Goal: Complete application form: Complete application form

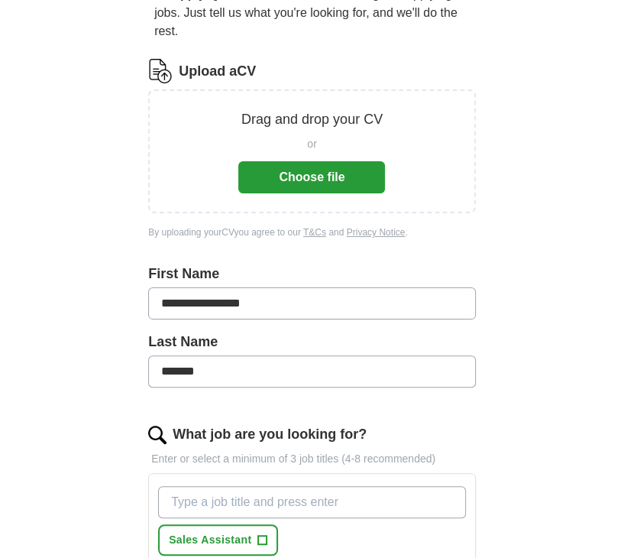
scroll to position [167, 0]
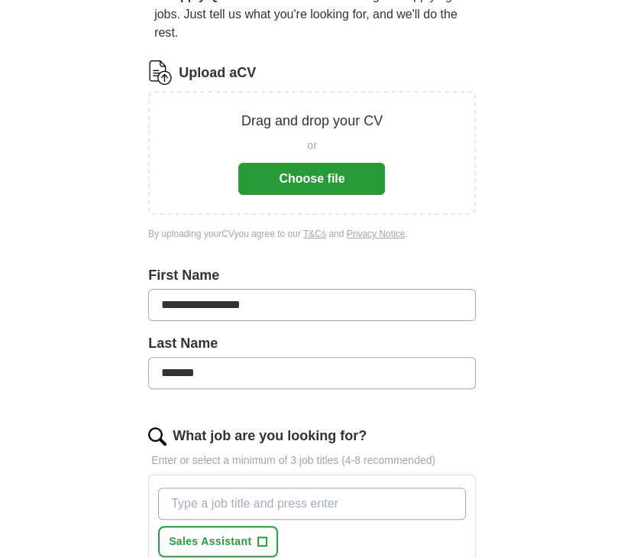
click at [311, 171] on button "Choose file" at bounding box center [311, 179] width 147 height 32
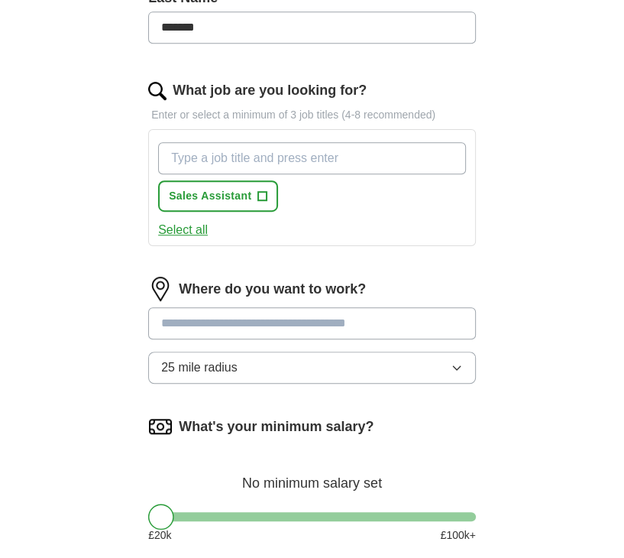
scroll to position [452, 0]
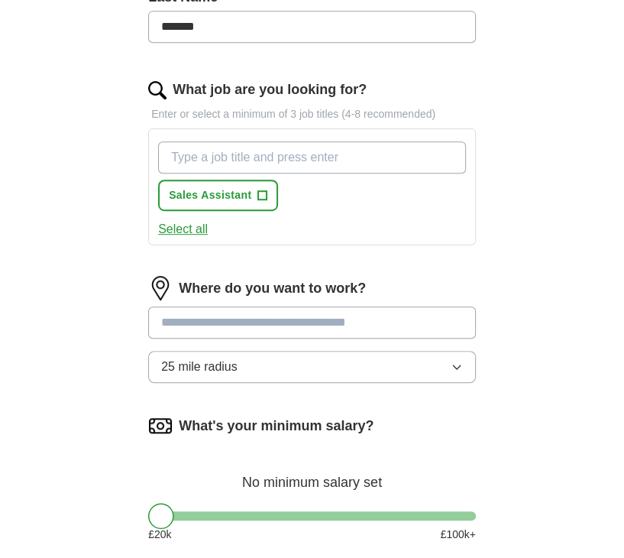
click at [453, 367] on icon "button" at bounding box center [457, 367] width 12 height 12
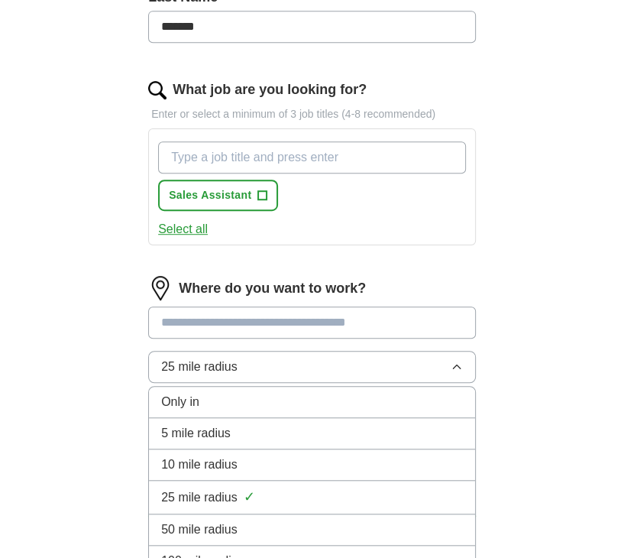
click at [302, 458] on div "10 mile radius" at bounding box center [312, 464] width 302 height 18
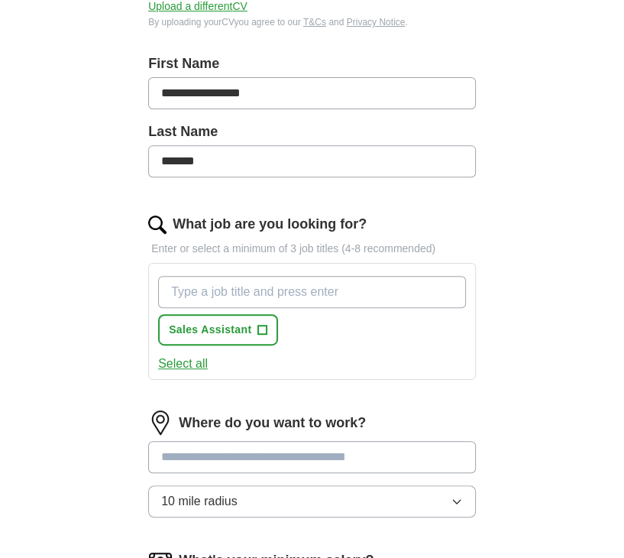
scroll to position [316, 0]
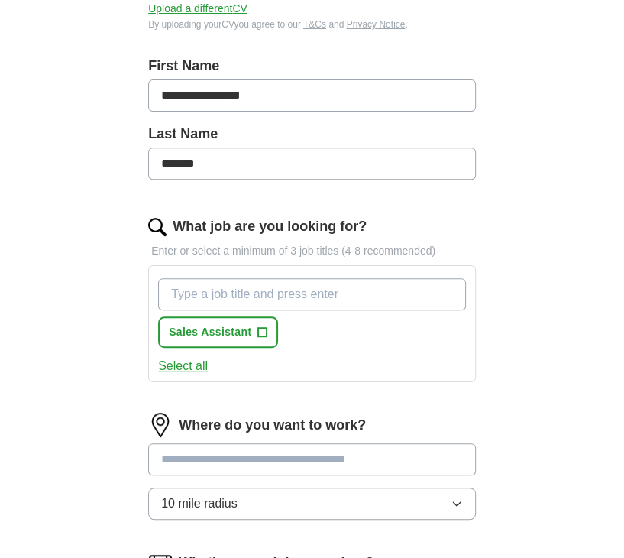
click at [280, 296] on input "What job are you looking for?" at bounding box center [312, 294] width 308 height 32
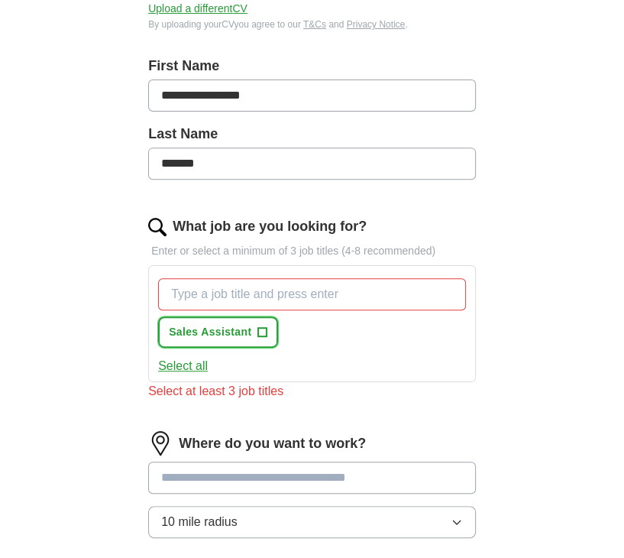
click at [260, 326] on span "+" at bounding box center [262, 332] width 9 height 12
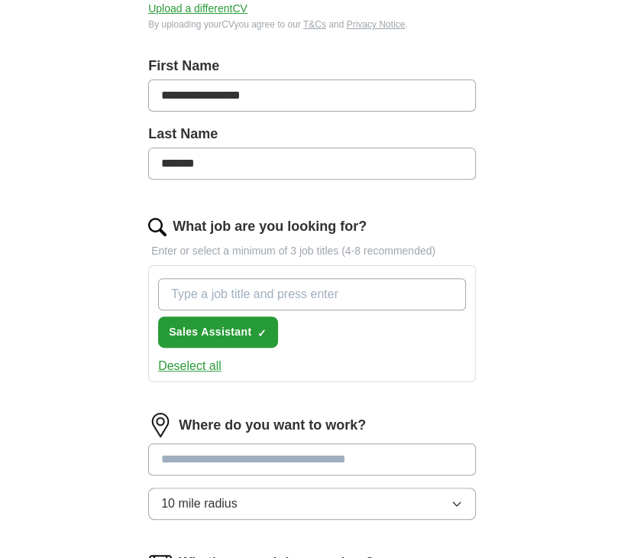
click at [177, 290] on input "What job are you looking for?" at bounding box center [312, 294] width 308 height 32
click at [208, 299] on input "assistant" at bounding box center [312, 294] width 308 height 32
click at [235, 299] on input "assistant" at bounding box center [312, 294] width 308 height 32
type input "a"
type input "data analyst"
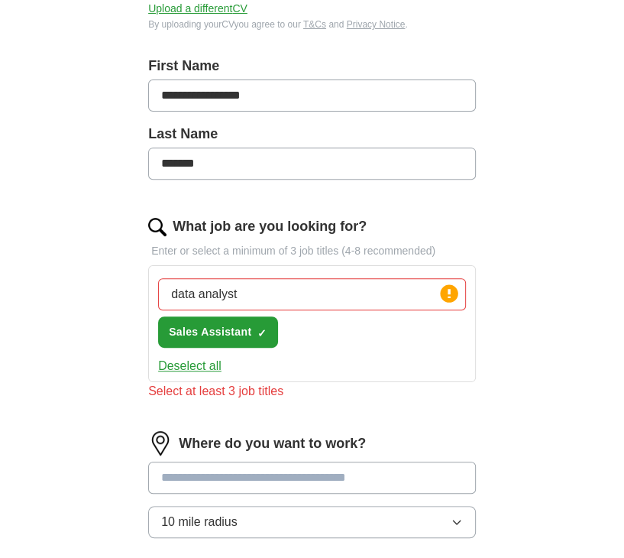
click at [184, 462] on input at bounding box center [312, 478] width 328 height 32
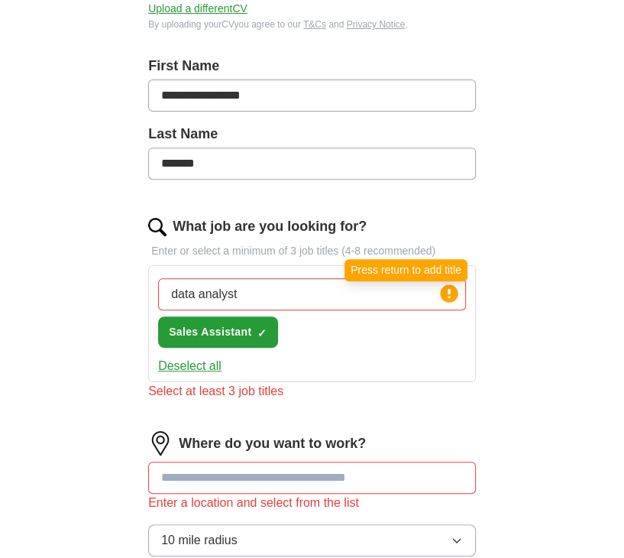
click at [451, 296] on circle at bounding box center [449, 293] width 18 height 18
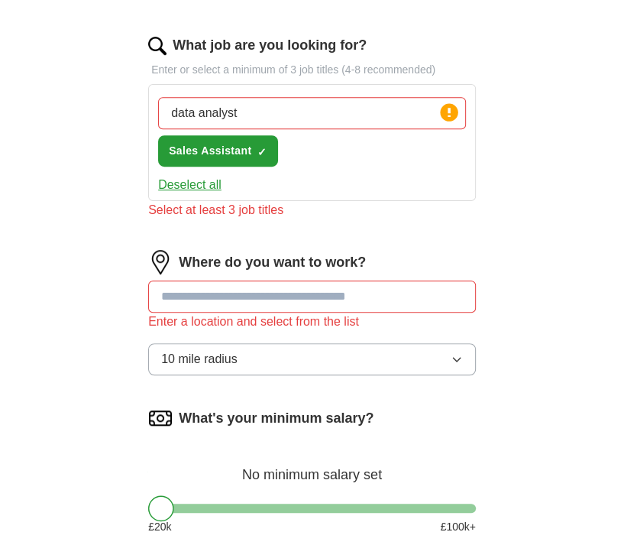
scroll to position [496, 0]
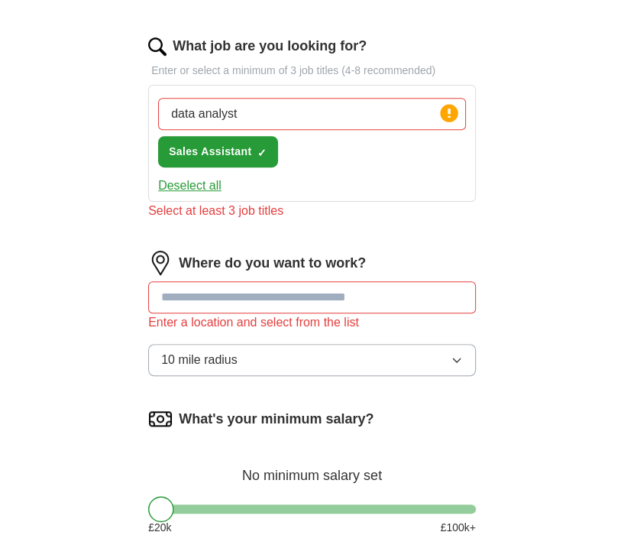
click at [269, 294] on input at bounding box center [312, 297] width 328 height 32
type input "*********"
click at [259, 117] on input "data analyst" at bounding box center [312, 114] width 308 height 32
type input "d"
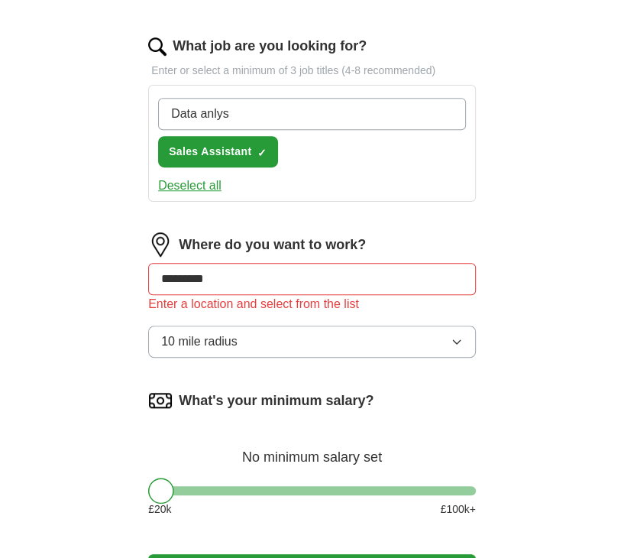
type input "Data anlyst"
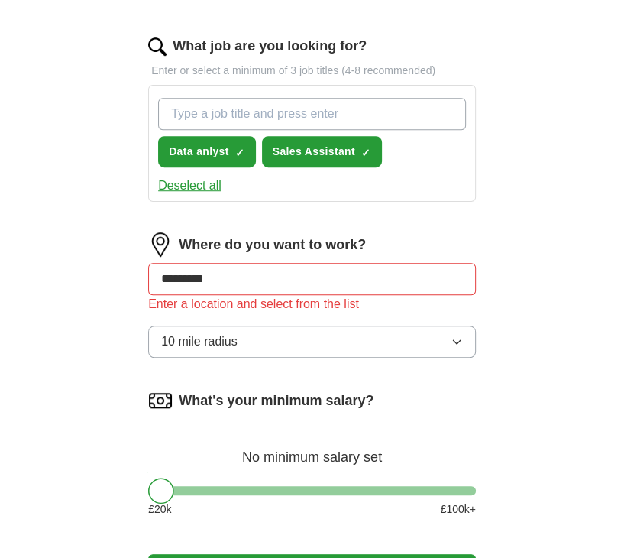
click at [244, 115] on input "What job are you looking for?" at bounding box center [312, 114] width 308 height 32
type input "administrative"
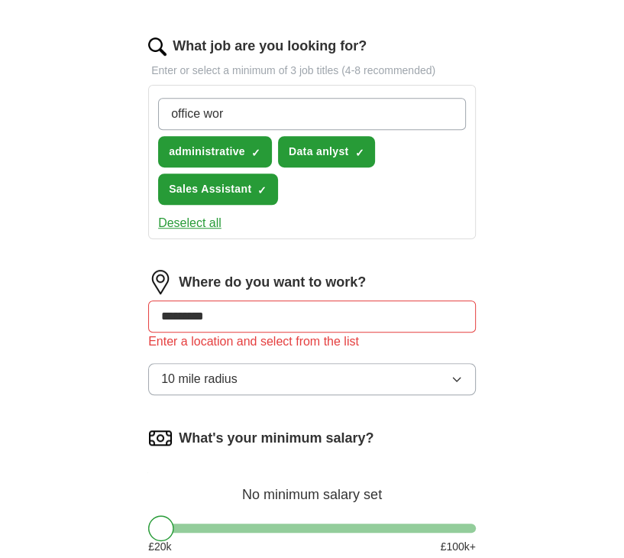
type input "office work"
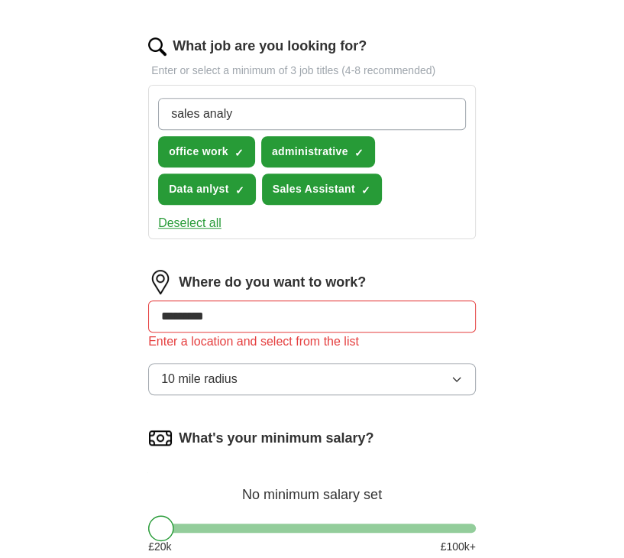
type input "sales analys"
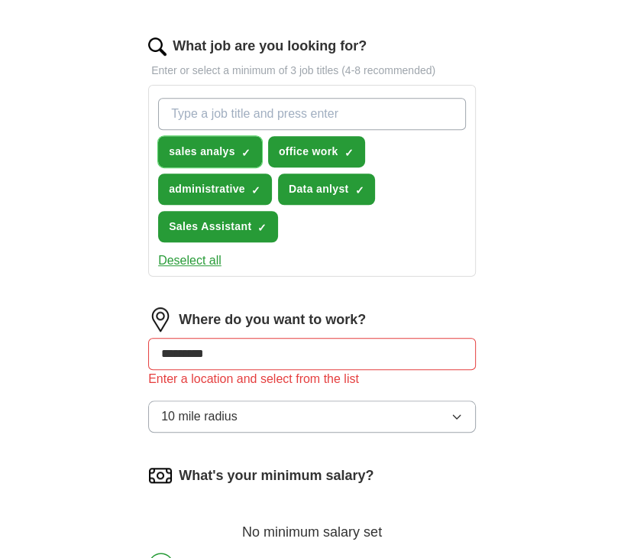
click at [233, 147] on span "sales analys" at bounding box center [202, 152] width 66 height 16
click at [237, 151] on button "sales analys +" at bounding box center [210, 151] width 104 height 31
click at [0, 0] on span "×" at bounding box center [0, 0] width 0 height 0
click at [238, 144] on button "sales analys +" at bounding box center [210, 151] width 104 height 31
click at [214, 147] on span "sales analys" at bounding box center [202, 152] width 66 height 16
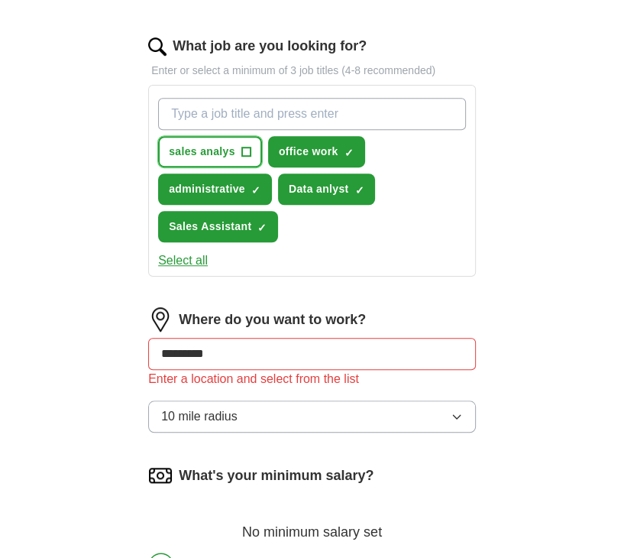
click at [214, 147] on span "sales analys" at bounding box center [202, 152] width 66 height 16
click at [235, 151] on button "sales analys ✓ ×" at bounding box center [210, 151] width 104 height 31
click at [198, 108] on input "What job are you looking for?" at bounding box center [312, 114] width 308 height 32
type input "junior analyst"
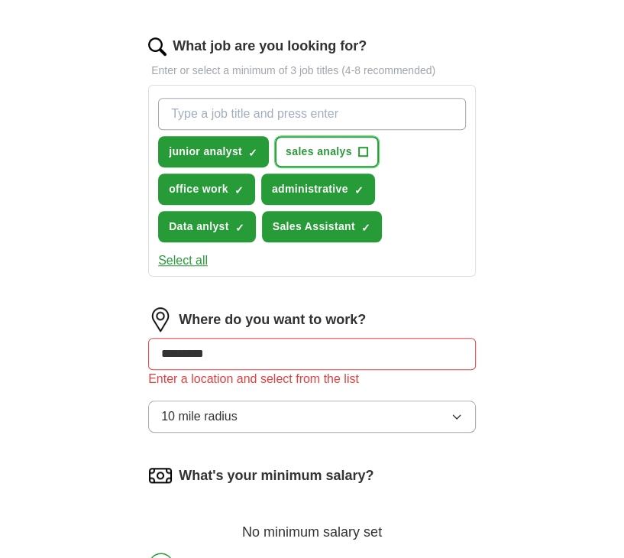
click at [358, 147] on span "+" at bounding box center [362, 152] width 9 height 12
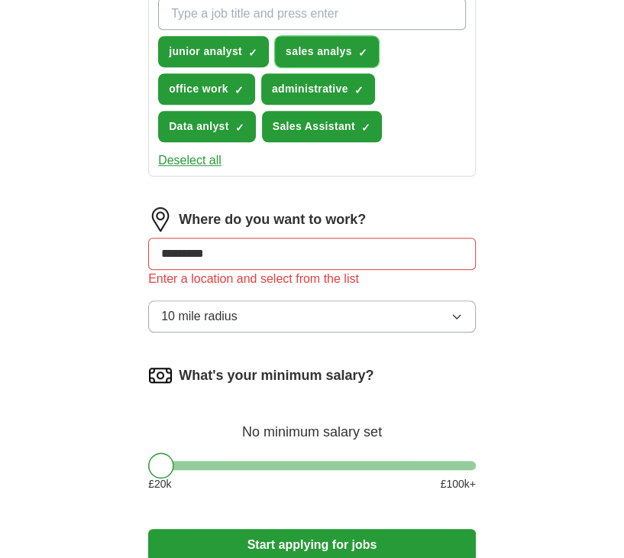
scroll to position [599, 0]
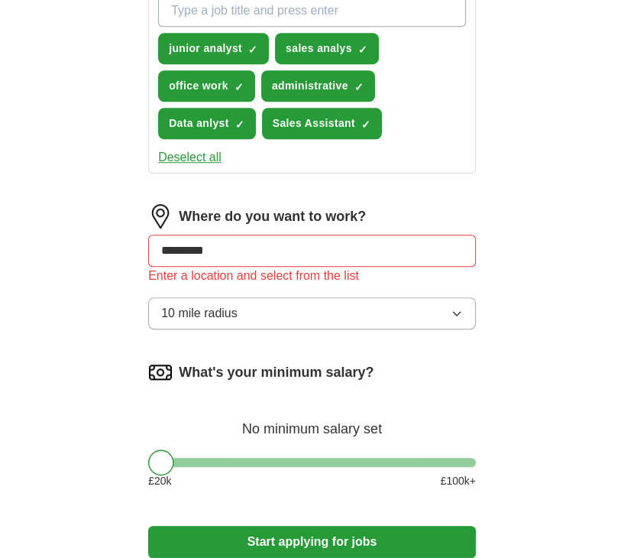
click at [254, 251] on input "*********" at bounding box center [312, 251] width 328 height 32
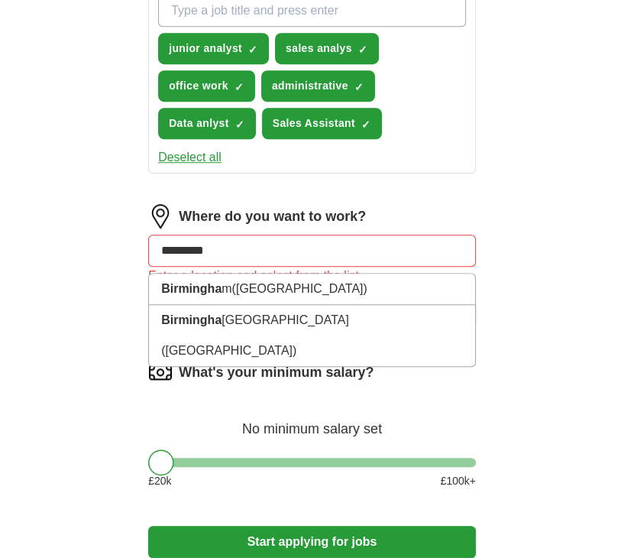
type input "**********"
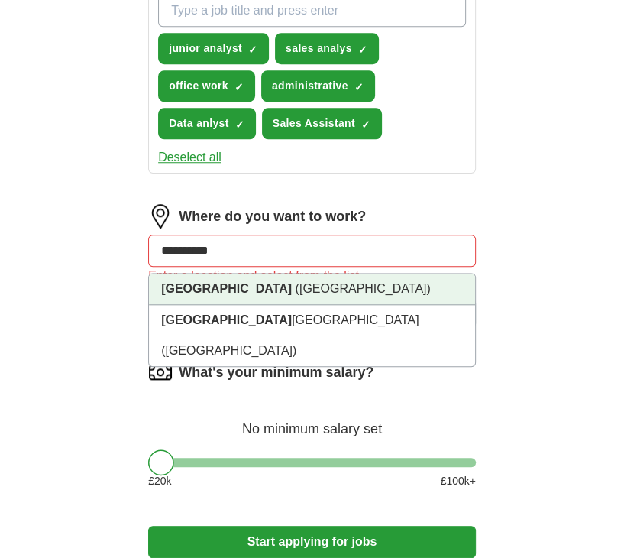
click at [296, 290] on span "([GEOGRAPHIC_DATA])" at bounding box center [363, 288] width 135 height 13
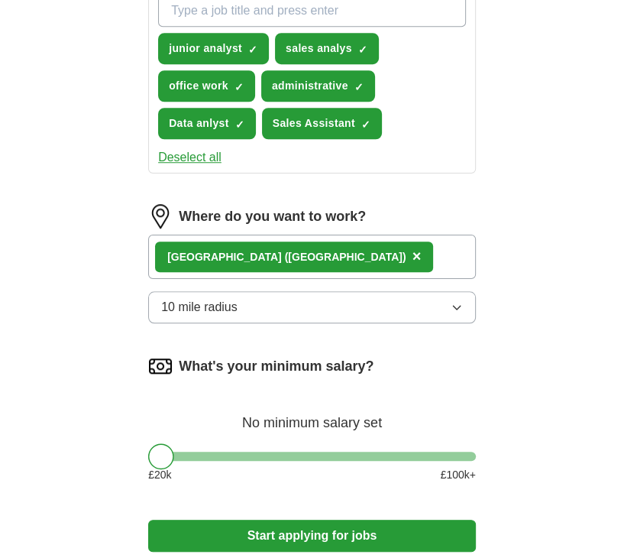
click at [462, 304] on icon "button" at bounding box center [457, 307] width 12 height 12
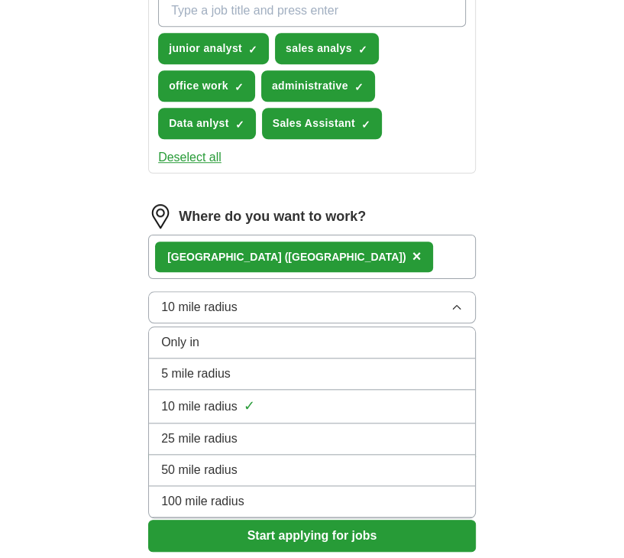
click at [290, 429] on div "25 mile radius" at bounding box center [312, 438] width 302 height 18
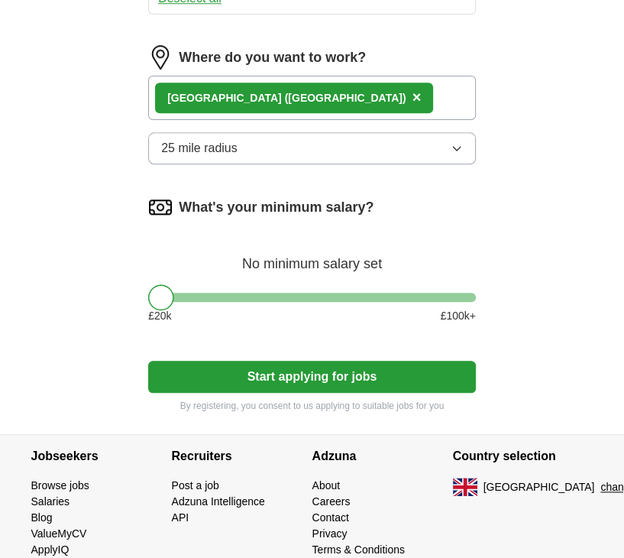
scroll to position [800, 0]
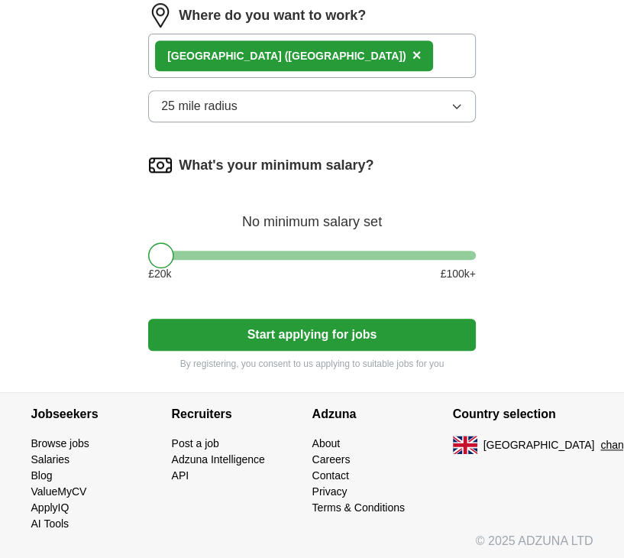
click at [325, 335] on button "Start applying for jobs" at bounding box center [312, 335] width 328 height 32
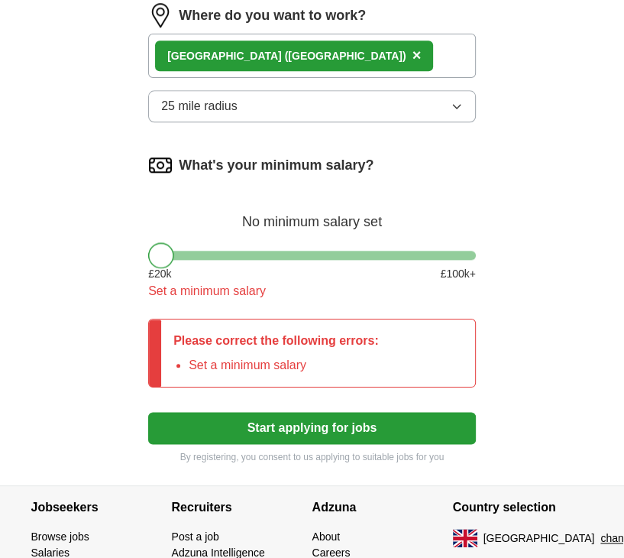
click at [160, 245] on div at bounding box center [161, 255] width 26 height 26
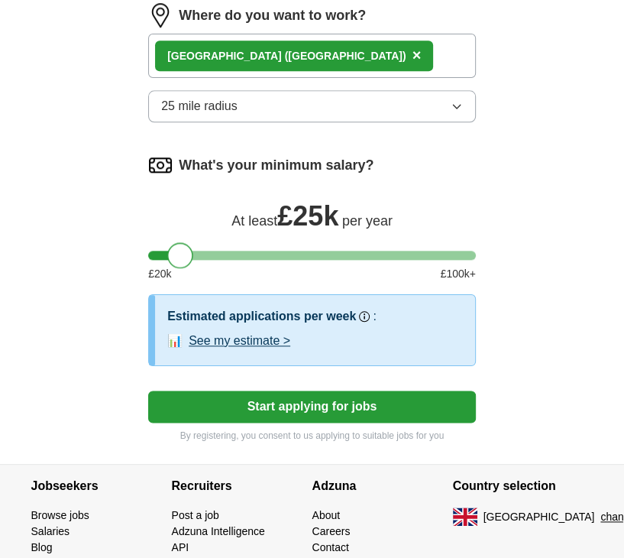
click at [180, 251] on div at bounding box center [312, 255] width 328 height 9
click at [261, 408] on button "Start applying for jobs" at bounding box center [312, 406] width 328 height 32
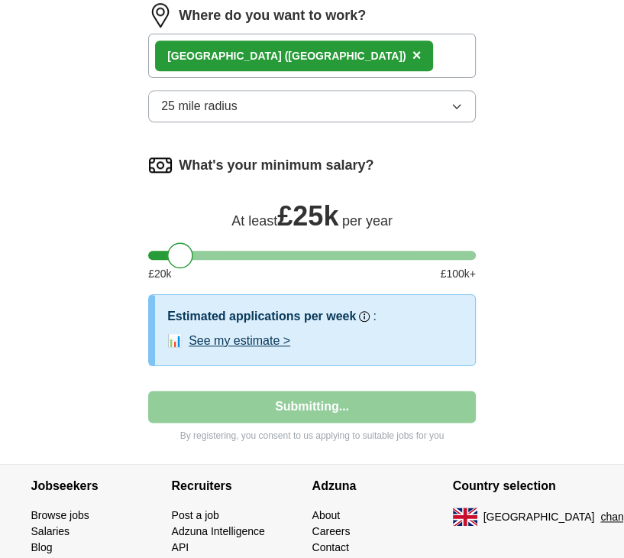
select select "**"
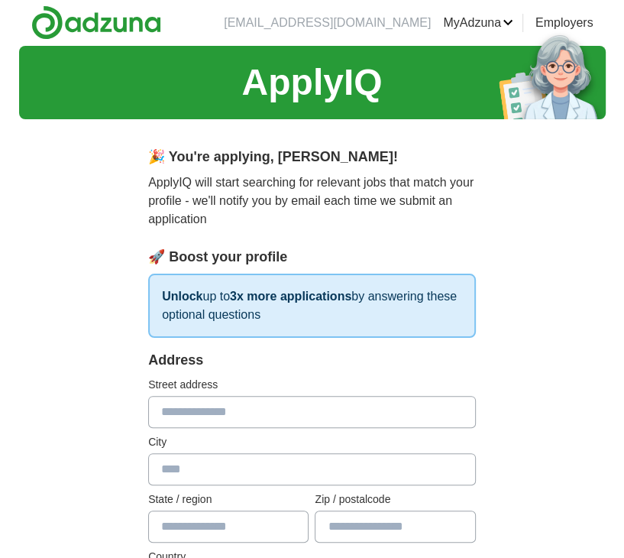
scroll to position [0, 0]
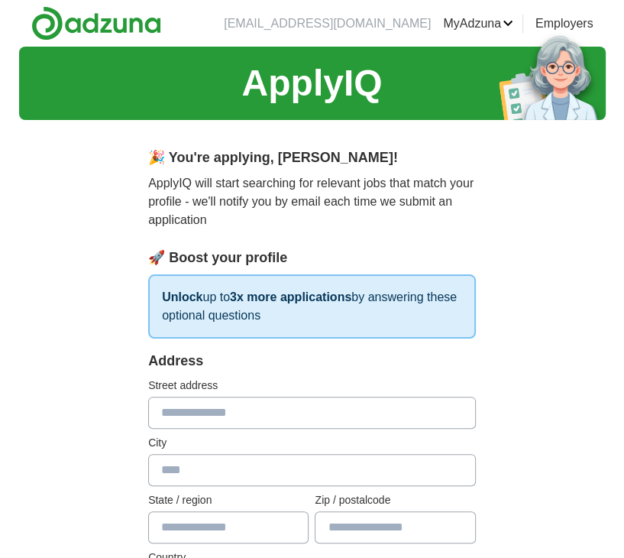
click at [177, 422] on input "text" at bounding box center [312, 413] width 328 height 32
type input "**********"
click at [160, 473] on input "text" at bounding box center [312, 470] width 328 height 32
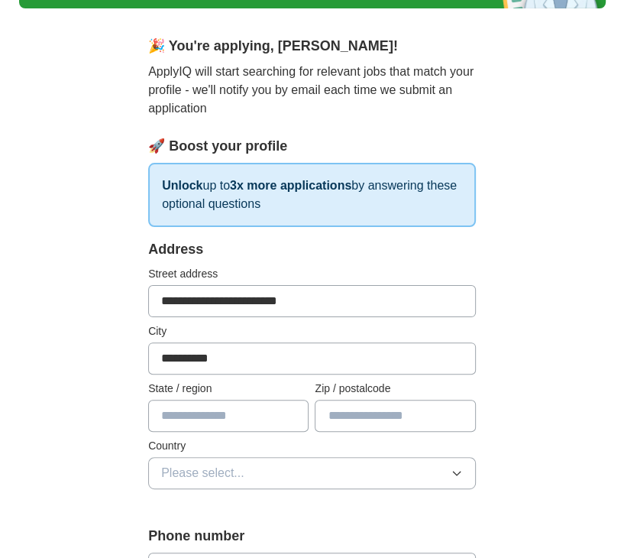
scroll to position [113, 0]
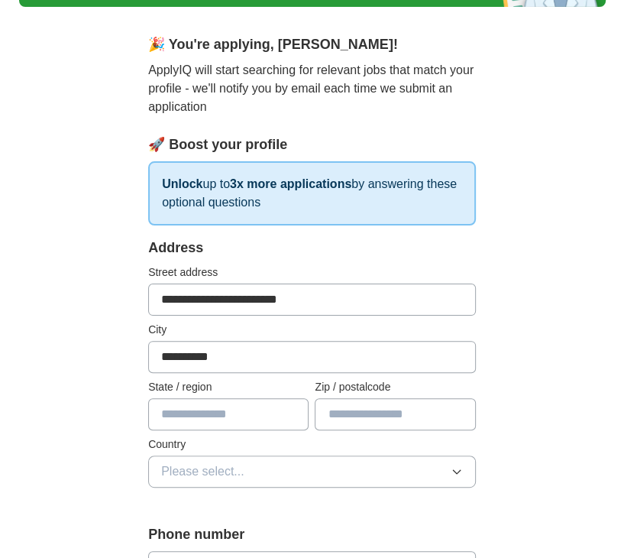
type input "**********"
click at [186, 413] on input "text" at bounding box center [228, 414] width 160 height 32
click at [228, 471] on span "Please select..." at bounding box center [202, 471] width 83 height 18
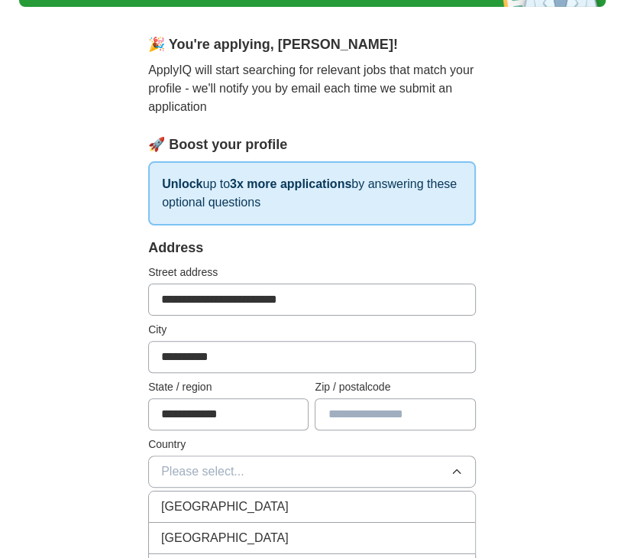
click at [238, 498] on span "[GEOGRAPHIC_DATA]" at bounding box center [225, 506] width 128 height 18
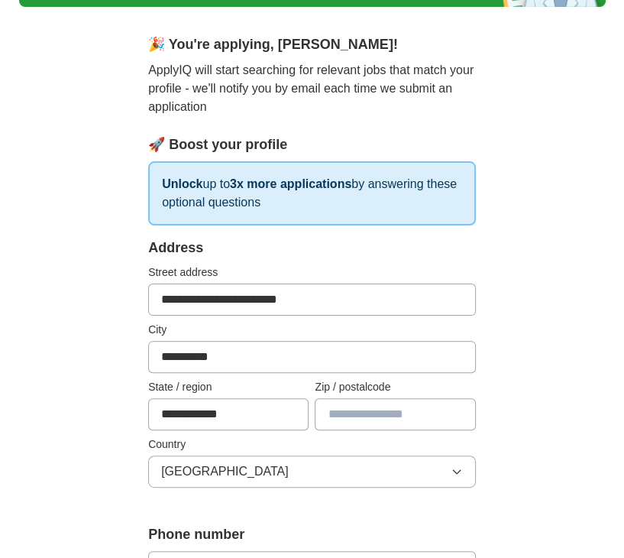
click at [186, 412] on input "**********" at bounding box center [228, 414] width 160 height 32
type input "**********"
click at [341, 415] on input "text" at bounding box center [395, 414] width 160 height 32
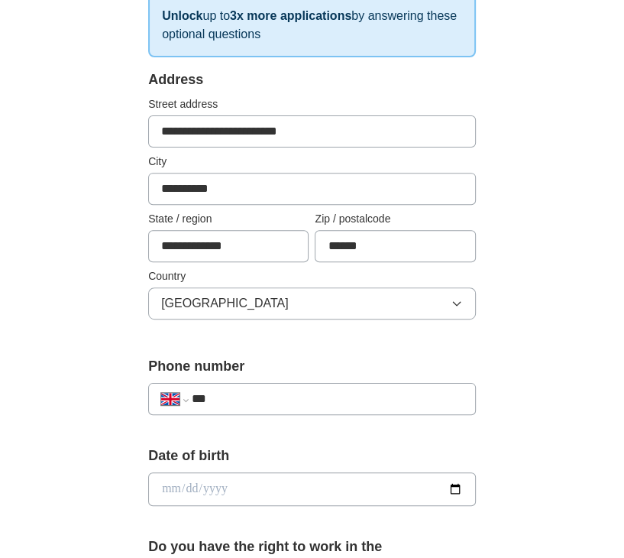
scroll to position [283, 0]
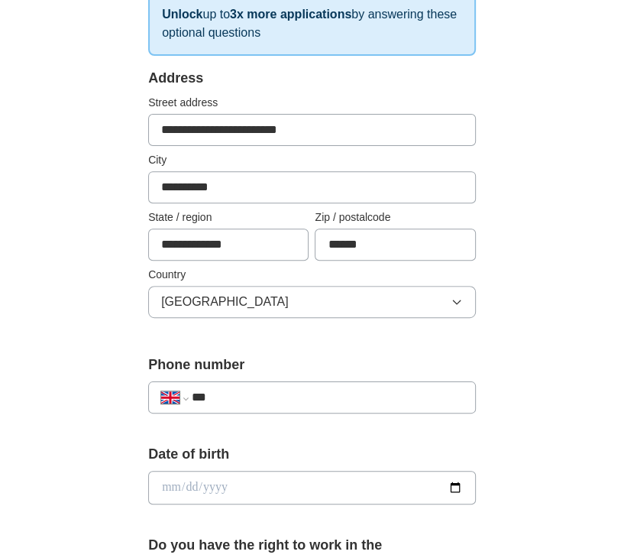
type input "******"
click at [254, 394] on input "***" at bounding box center [327, 397] width 271 height 18
type input "**********"
click at [238, 482] on input "date" at bounding box center [312, 488] width 328 height 34
type input "**********"
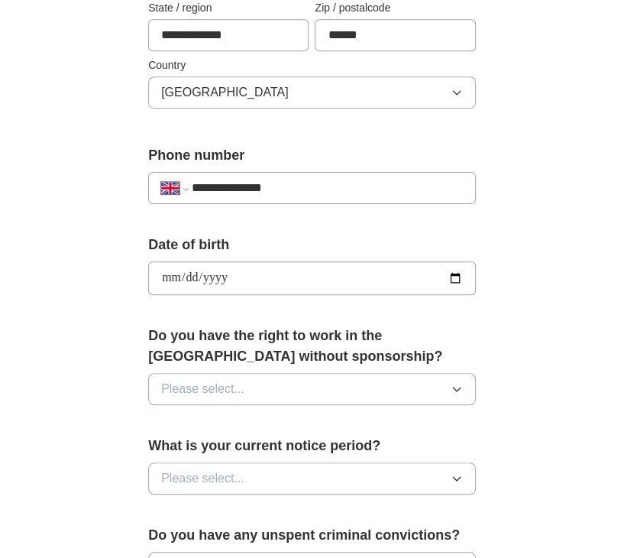
scroll to position [494, 0]
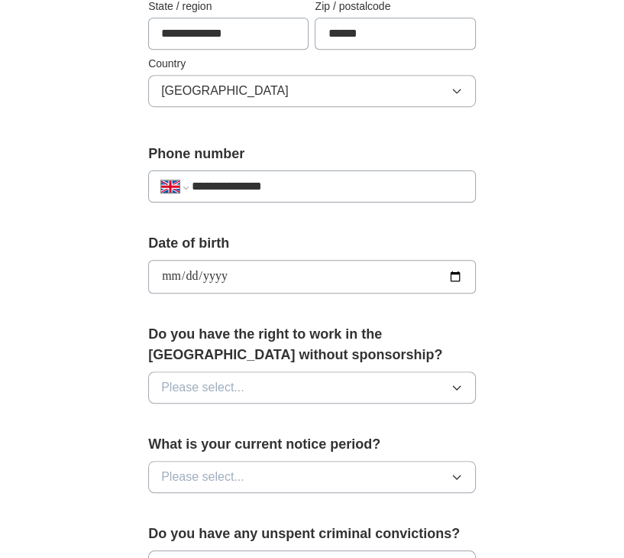
click at [288, 387] on button "Please select..." at bounding box center [312, 387] width 328 height 32
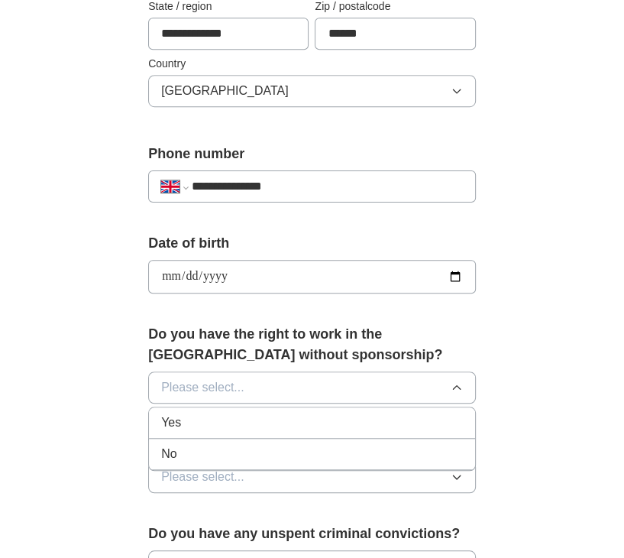
click at [261, 418] on div "Yes" at bounding box center [312, 422] width 302 height 18
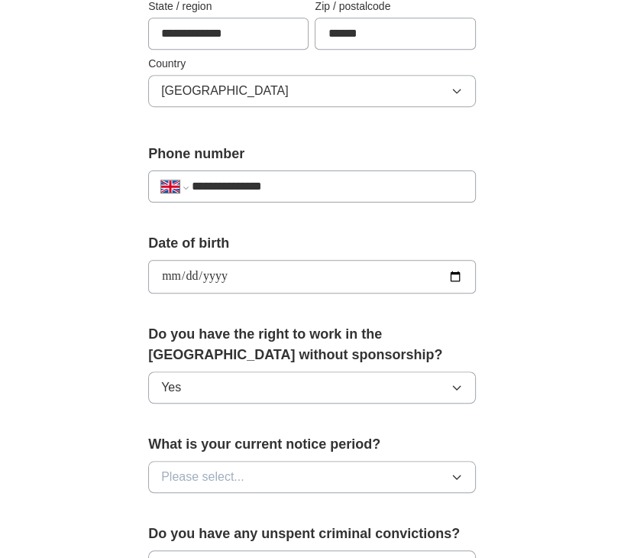
click at [303, 467] on button "Please select..." at bounding box center [312, 477] width 328 height 32
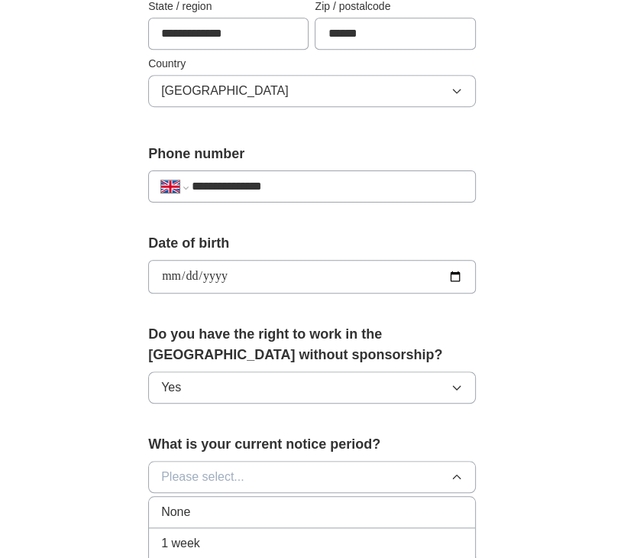
click at [238, 536] on div "1 week" at bounding box center [312, 543] width 302 height 18
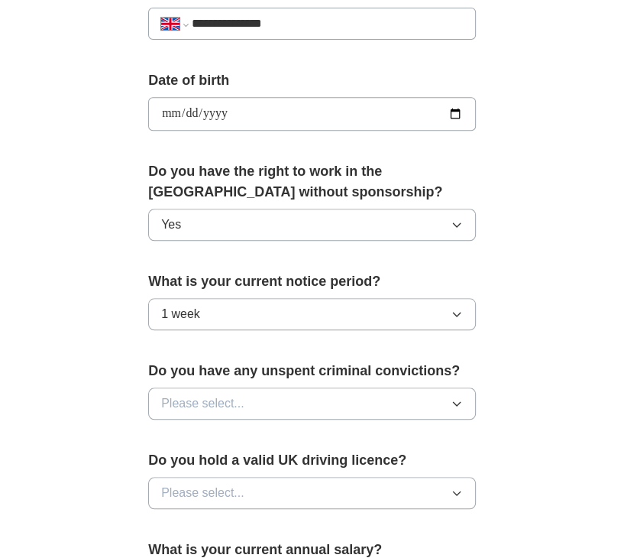
scroll to position [659, 0]
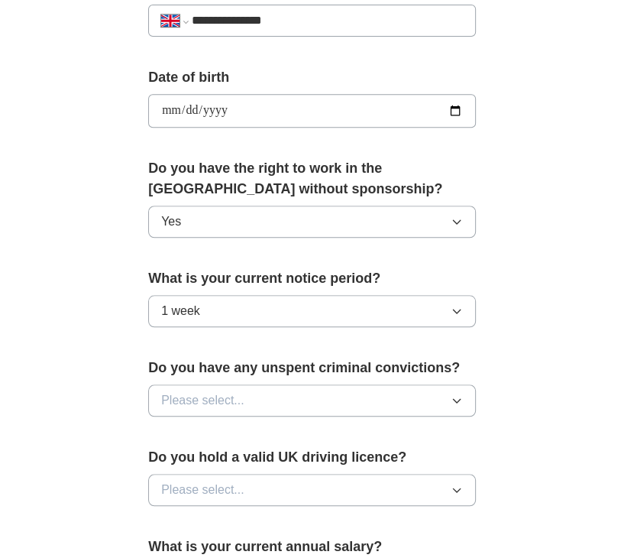
click at [460, 397] on icon "button" at bounding box center [457, 400] width 12 height 12
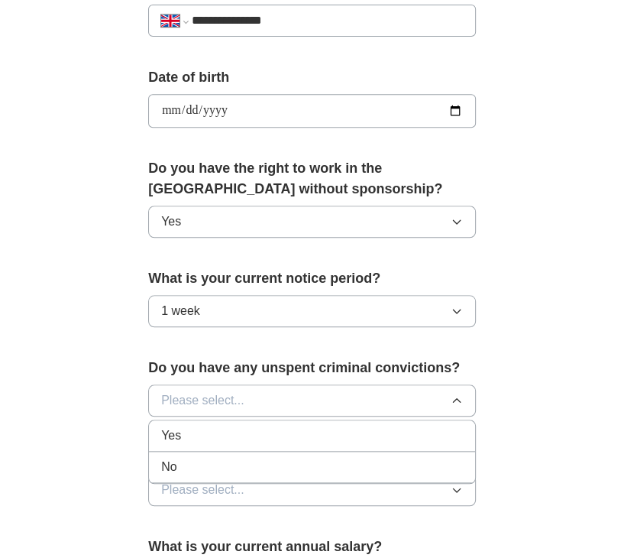
click at [391, 464] on div "No" at bounding box center [312, 467] width 302 height 18
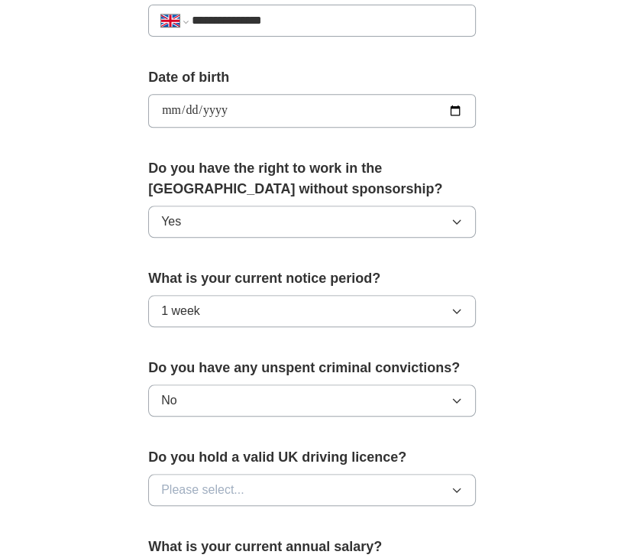
click at [436, 485] on button "Please select..." at bounding box center [312, 490] width 328 height 32
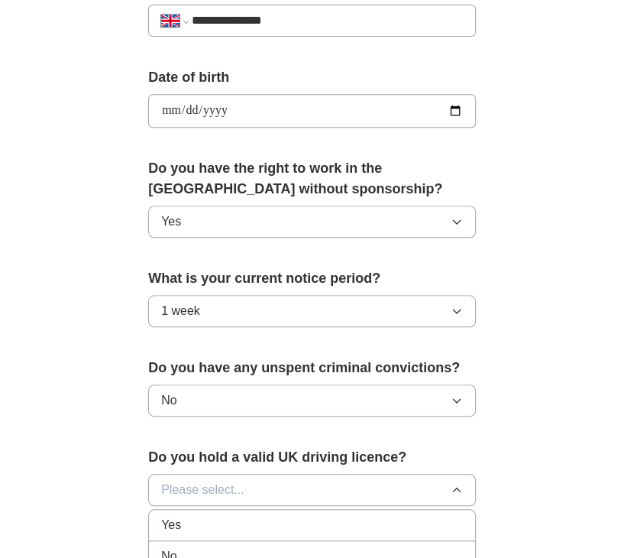
click at [303, 547] on div "No" at bounding box center [312, 556] width 302 height 18
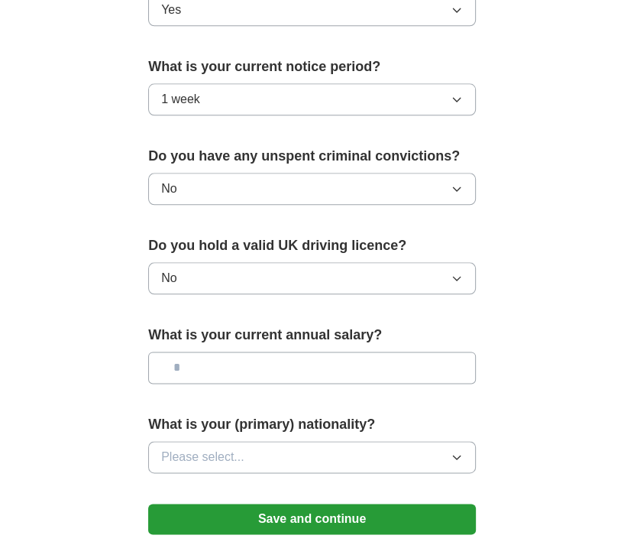
scroll to position [873, 0]
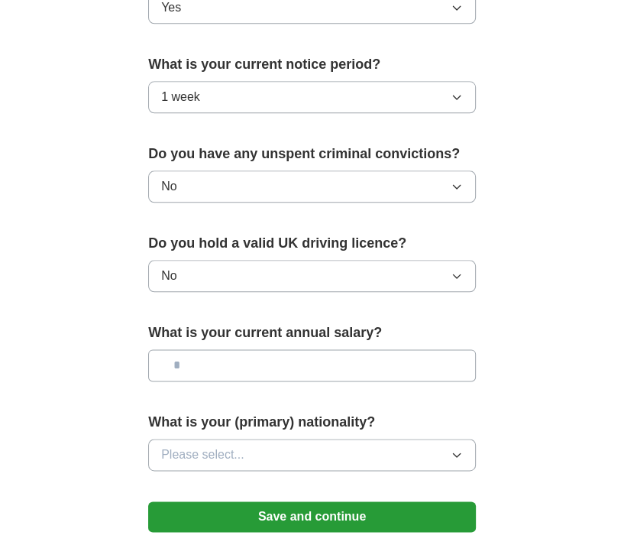
click at [301, 369] on input "text" at bounding box center [312, 365] width 328 height 32
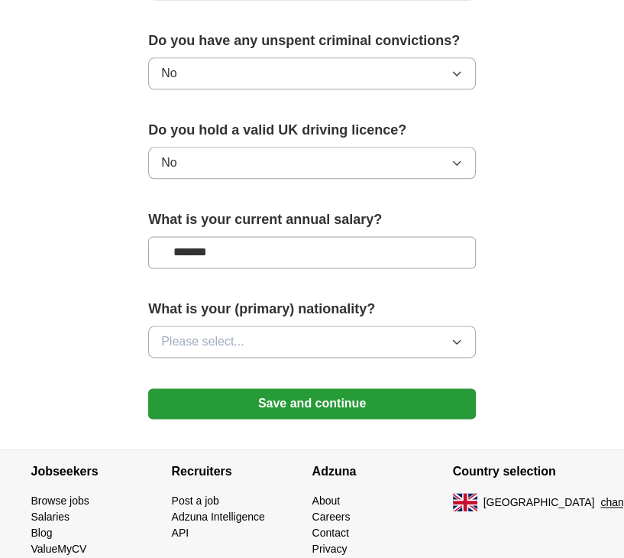
type input "*******"
click at [469, 337] on button "Please select..." at bounding box center [312, 342] width 328 height 32
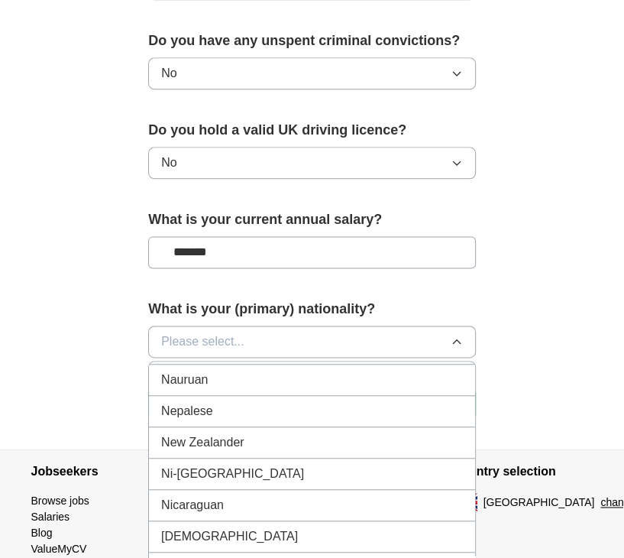
scroll to position [3988, 0]
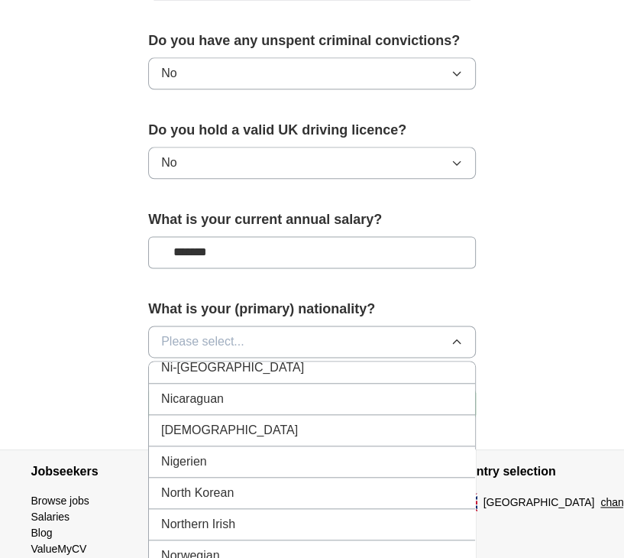
click at [223, 421] on div "[DEMOGRAPHIC_DATA]" at bounding box center [312, 430] width 302 height 18
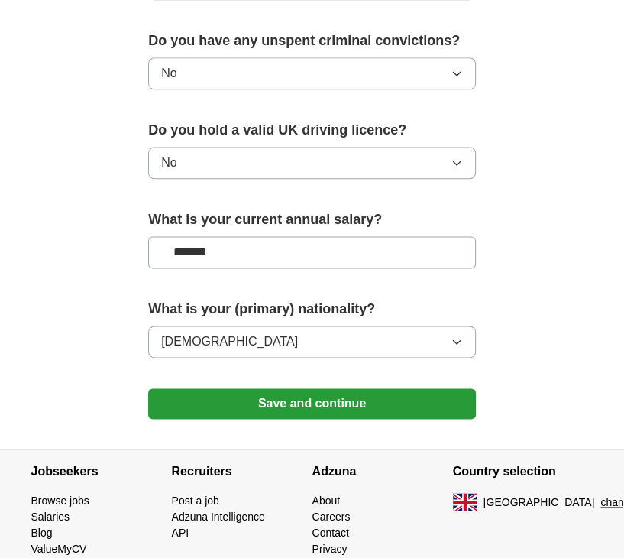
click at [260, 396] on button "Save and continue" at bounding box center [312, 403] width 328 height 31
